Goal: Check status

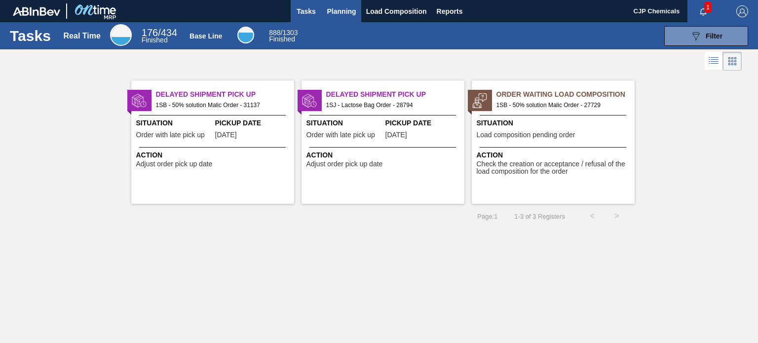
click at [336, 4] on button "Planning" at bounding box center [341, 11] width 39 height 22
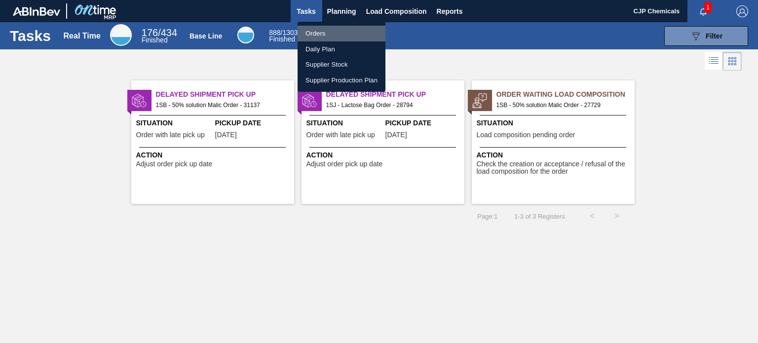
click at [321, 31] on li "Orders" at bounding box center [342, 34] width 88 height 16
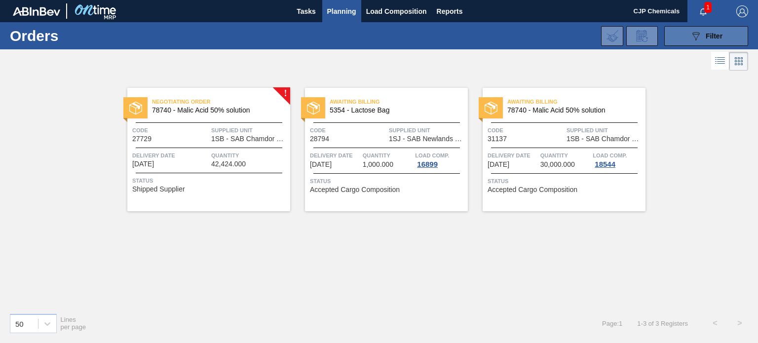
click at [707, 42] on button "089F7B8B-B2A5-4AFE-B5C0-19BA573D28AC Filter" at bounding box center [706, 36] width 84 height 20
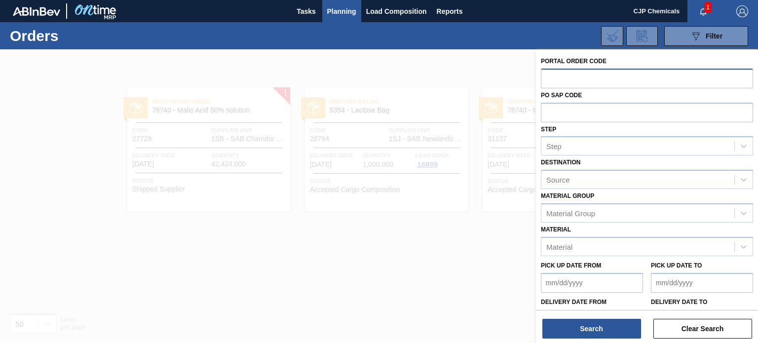
click at [653, 74] on input "text" at bounding box center [647, 78] width 212 height 19
paste input "31552"
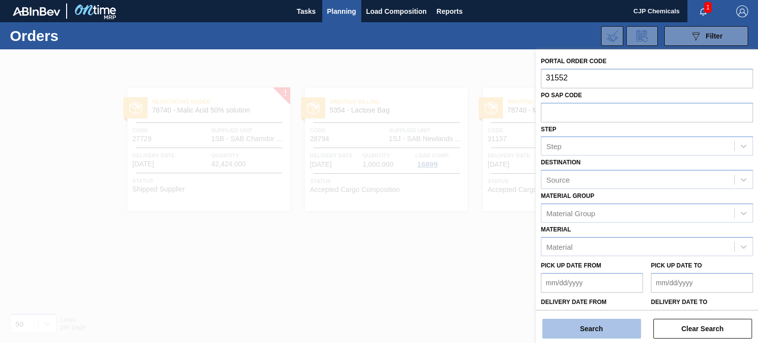
type input "31552"
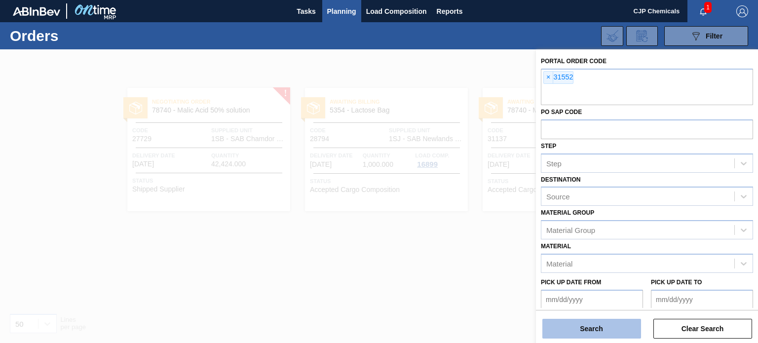
click at [569, 329] on button "Search" at bounding box center [591, 329] width 99 height 20
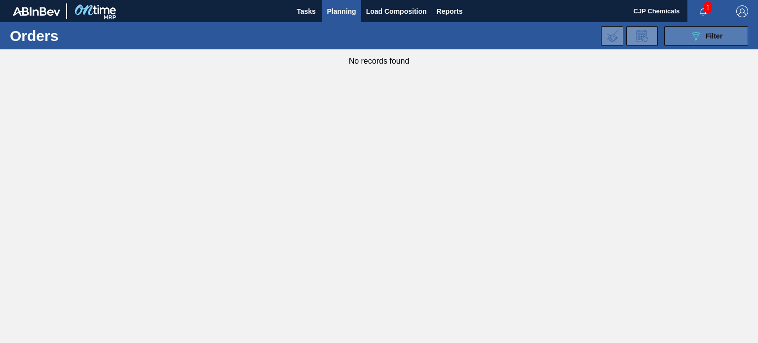
click at [701, 28] on button "089F7B8B-B2A5-4AFE-B5C0-19BA573D28AC Filter" at bounding box center [706, 36] width 84 height 20
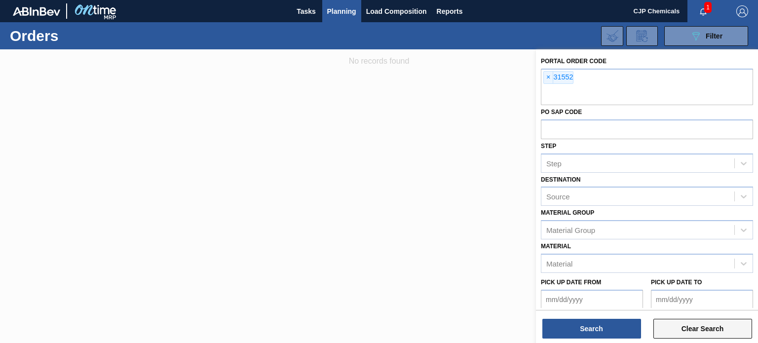
click at [706, 333] on button "Clear Search" at bounding box center [702, 329] width 99 height 20
